Goal: Task Accomplishment & Management: Manage account settings

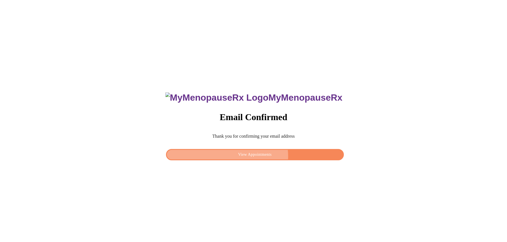
click at [264, 154] on span "View Appointments" at bounding box center [254, 154] width 164 height 7
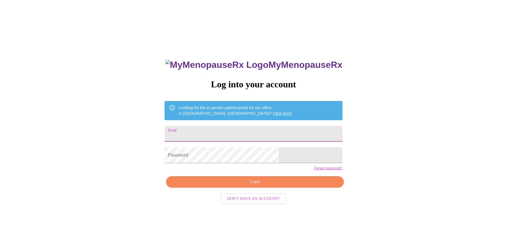
type input "[EMAIL_ADDRESS][DOMAIN_NAME]"
click at [257, 185] on span "Login" at bounding box center [254, 181] width 164 height 7
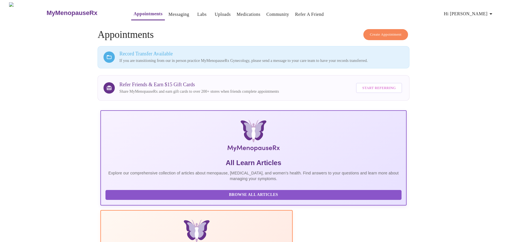
click at [329, 54] on h3 "Record Transfer Available" at bounding box center [261, 54] width 284 height 6
